Goal: Navigation & Orientation: Find specific page/section

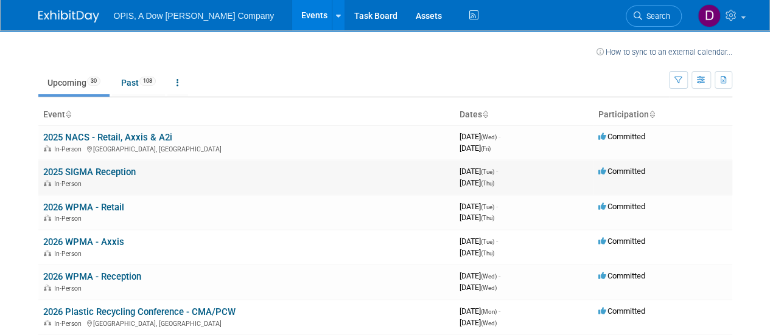
click at [102, 167] on link "2025 SIGMA Reception" at bounding box center [89, 172] width 93 height 11
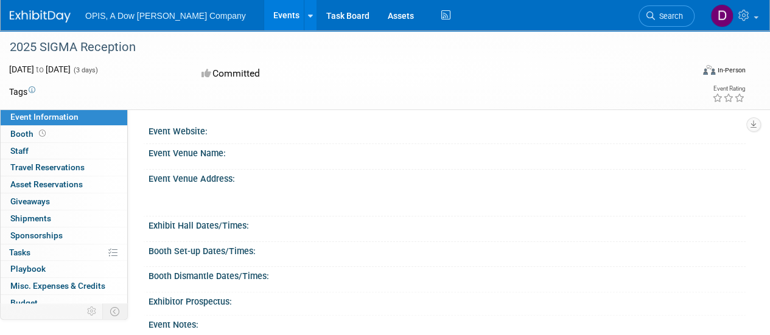
click at [207, 132] on div "Event Website:" at bounding box center [447, 129] width 597 height 15
click at [57, 129] on link "Booth" at bounding box center [64, 134] width 127 height 16
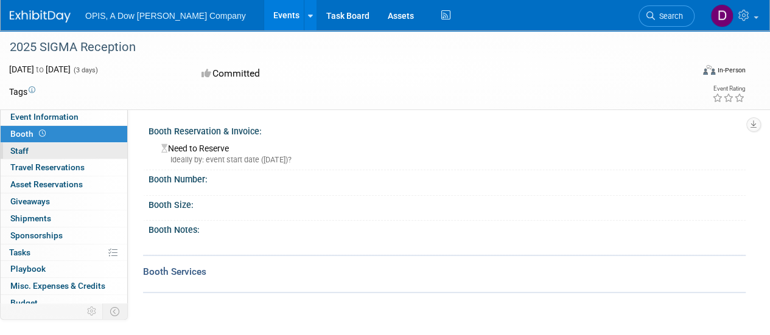
click at [46, 144] on link "0 Staff 0" at bounding box center [64, 151] width 127 height 16
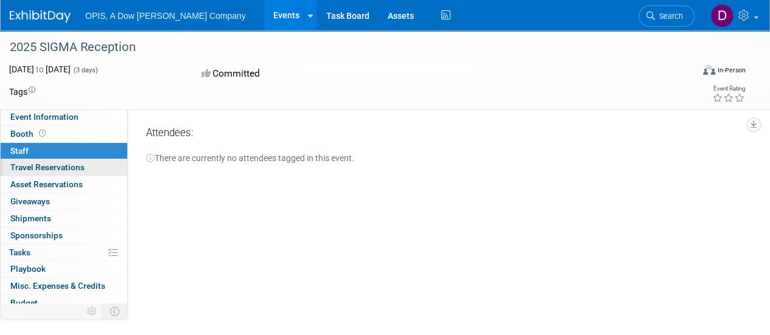
click at [44, 167] on span "Travel Reservations 0" at bounding box center [47, 168] width 74 height 10
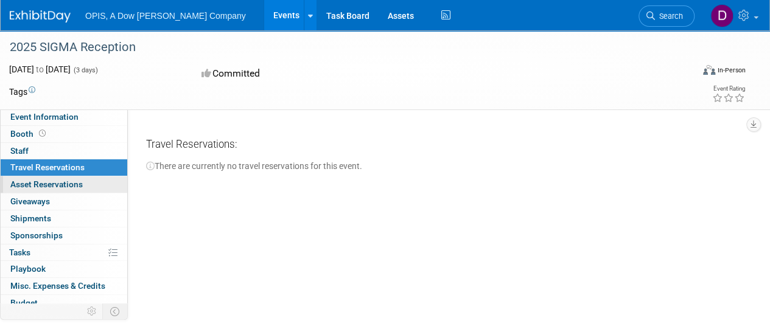
click at [47, 181] on span "Asset Reservations 0" at bounding box center [46, 185] width 72 height 10
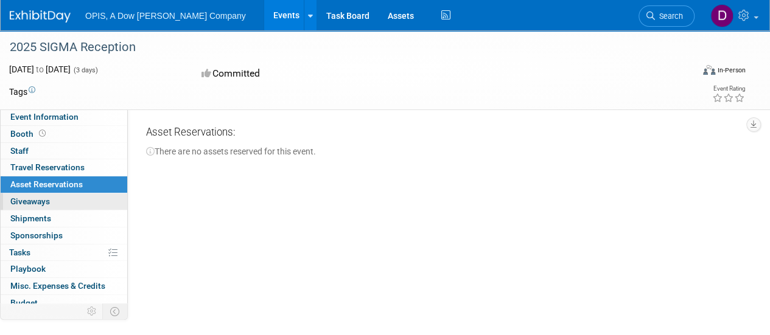
click at [51, 204] on link "0 Giveaways 0" at bounding box center [64, 202] width 127 height 16
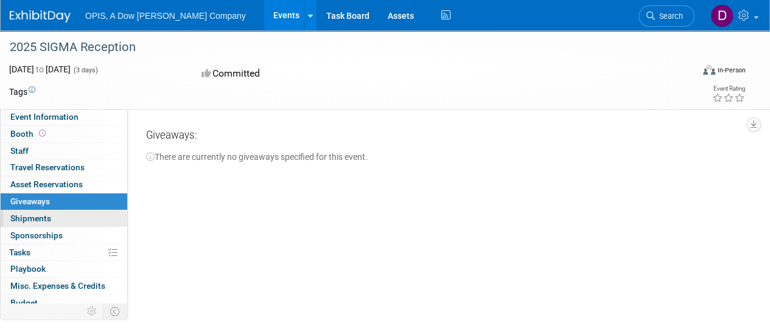
click at [48, 223] on link "0 Shipments 0" at bounding box center [64, 219] width 127 height 16
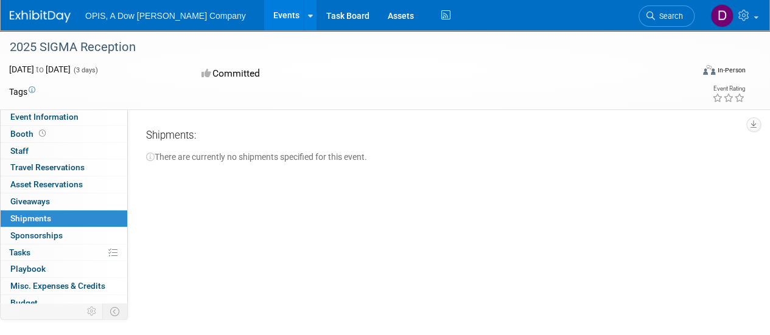
click at [50, 242] on div "0 Sponsorships 0 Sponsorships" at bounding box center [64, 236] width 127 height 17
click at [49, 133] on link "Booth" at bounding box center [64, 134] width 127 height 16
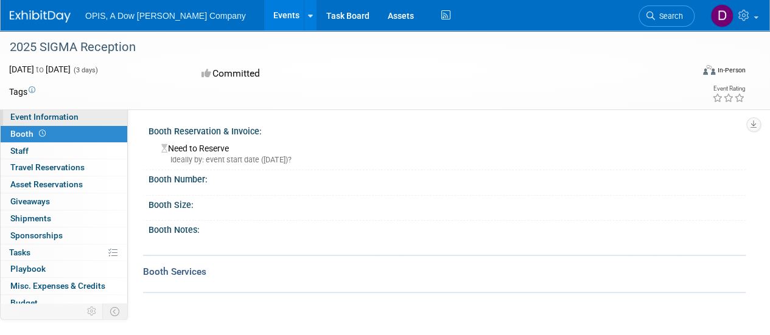
click at [79, 122] on link "Event Information" at bounding box center [64, 117] width 127 height 16
